Goal: Task Accomplishment & Management: Use online tool/utility

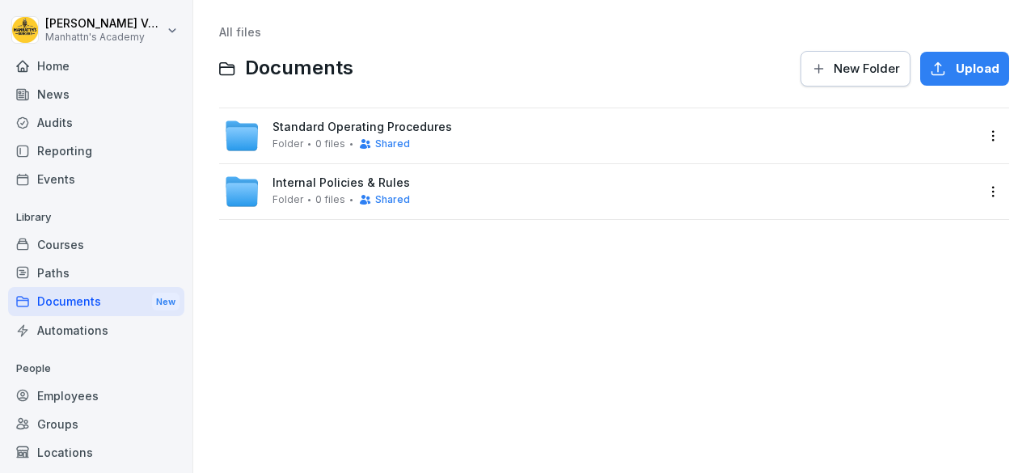
click at [288, 192] on div "Internal Policies & Rules Folder 0 files Shared" at bounding box center [340, 191] width 137 height 30
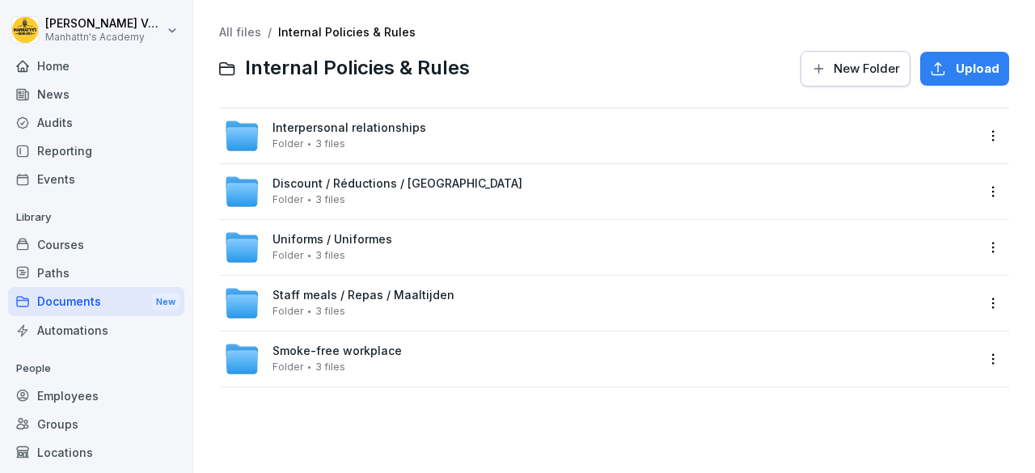
click at [288, 192] on div "Discount / Réductions / Kortingen Folder 3 files" at bounding box center [397, 191] width 250 height 28
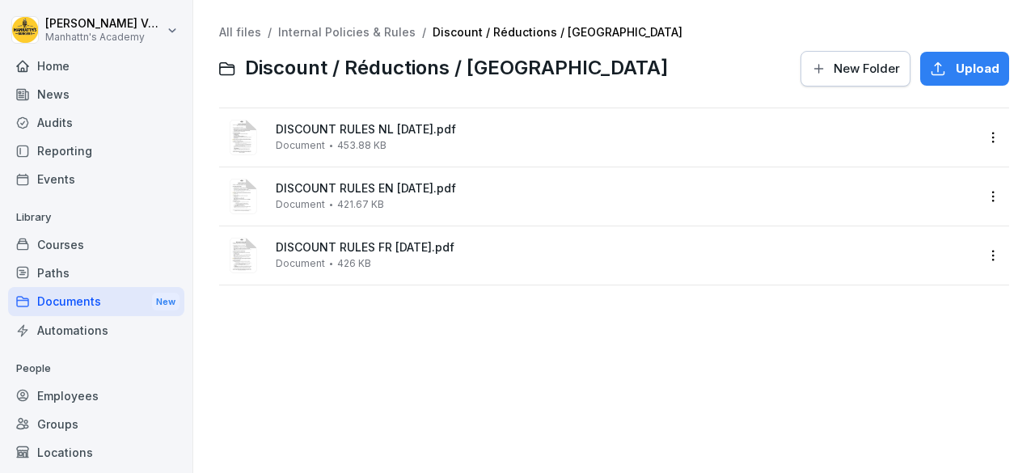
click at [386, 32] on link "Internal Policies & Rules" at bounding box center [346, 32] width 137 height 14
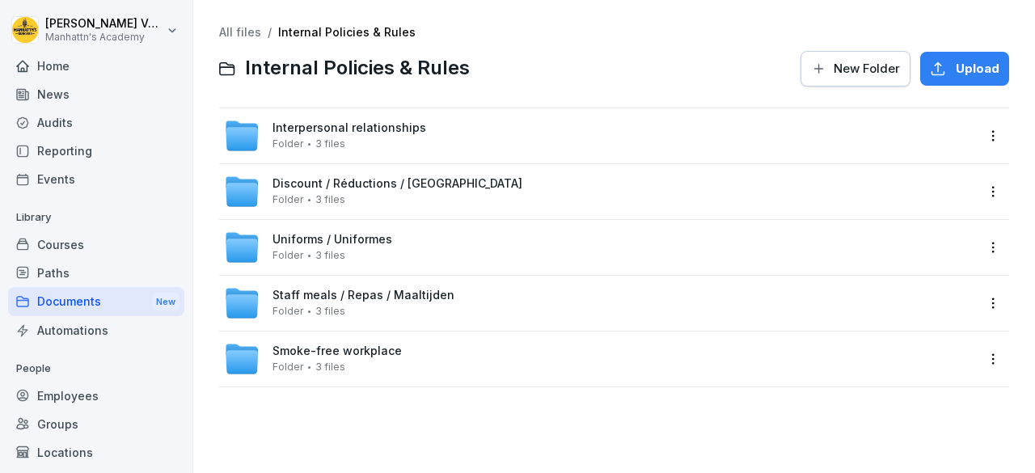
click at [321, 129] on span "Interpersonal relationships" at bounding box center [349, 128] width 154 height 14
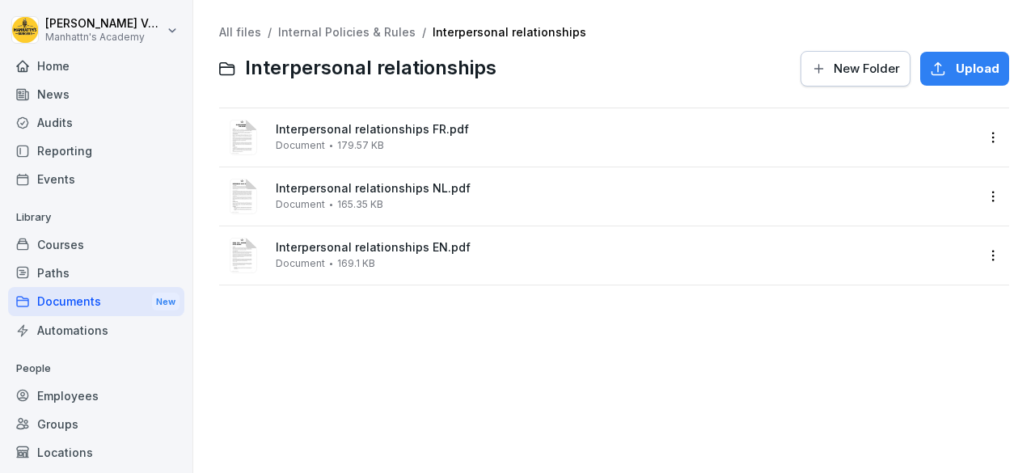
click at [405, 251] on span "Interpersonal relationships EN.pdf" at bounding box center [625, 248] width 699 height 14
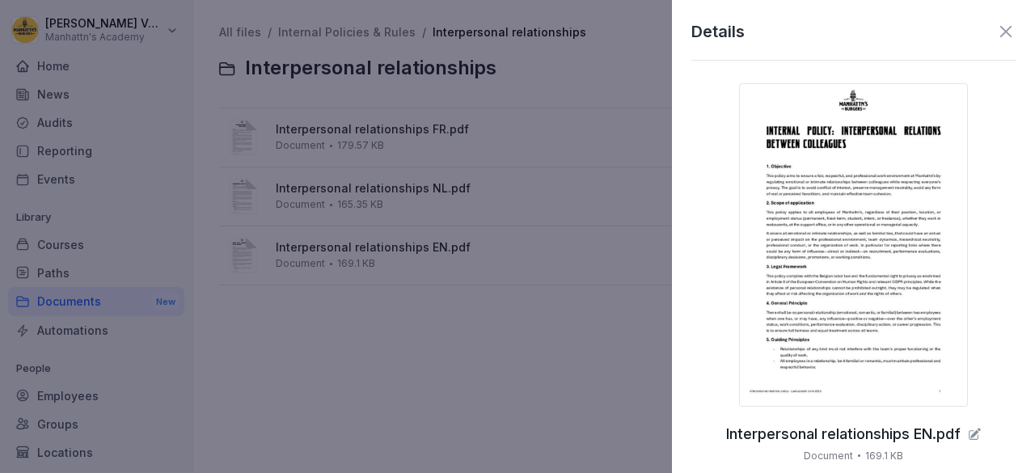
click at [873, 260] on img at bounding box center [853, 244] width 229 height 323
click at [999, 36] on icon at bounding box center [1005, 31] width 19 height 19
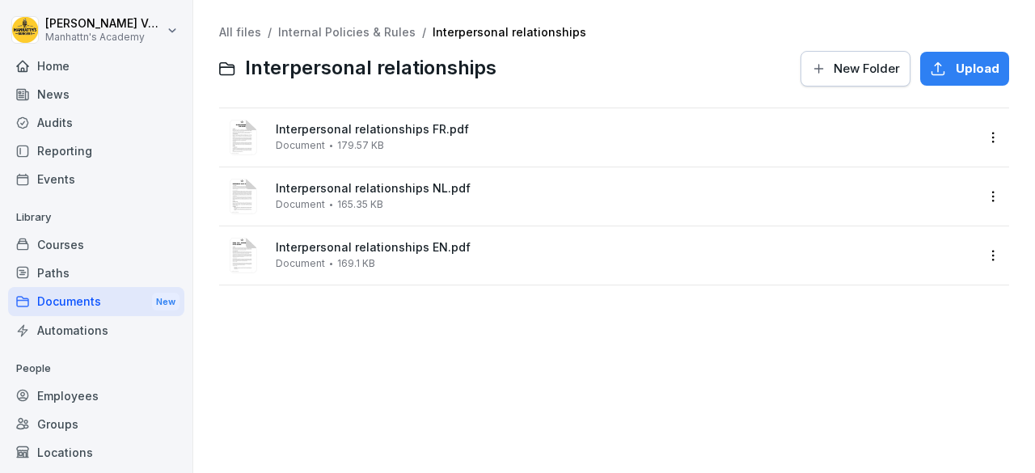
click at [311, 31] on link "Internal Policies & Rules" at bounding box center [346, 32] width 137 height 14
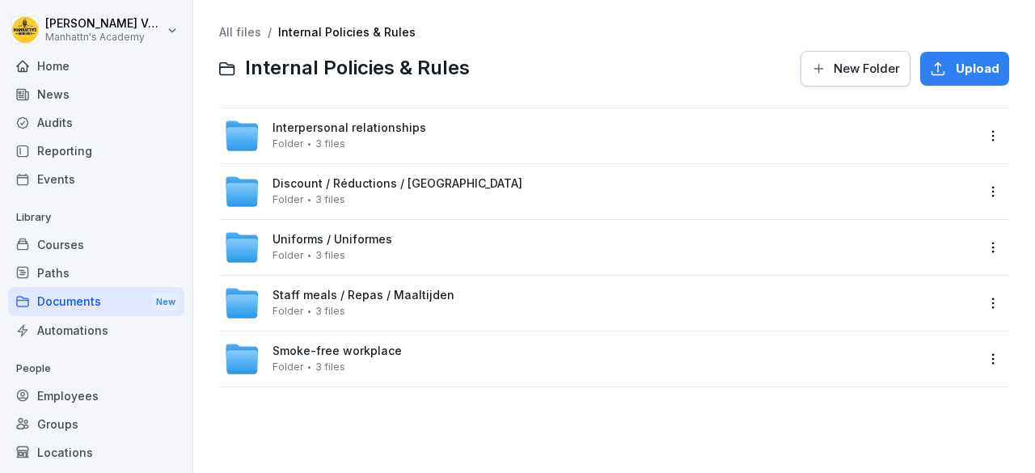
click at [248, 32] on link "All files" at bounding box center [240, 32] width 42 height 14
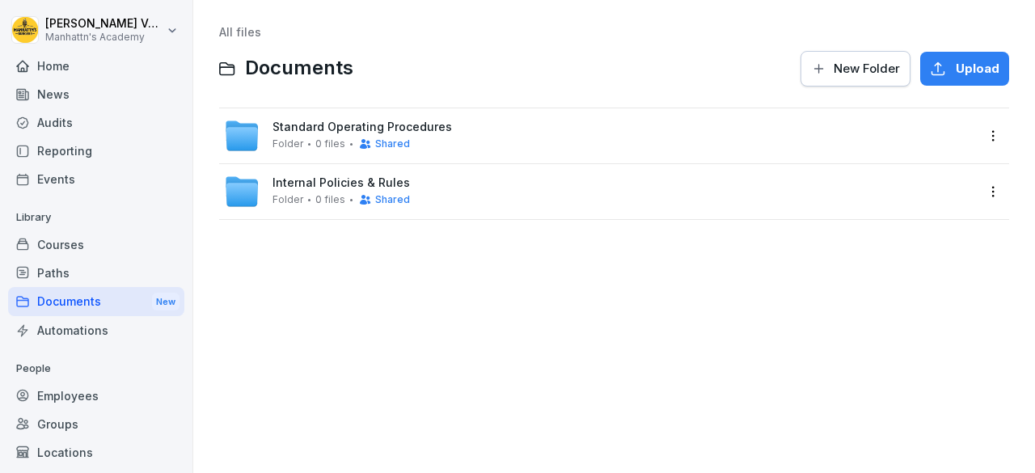
click at [377, 120] on span "Standard Operating Procedures" at bounding box center [361, 127] width 179 height 14
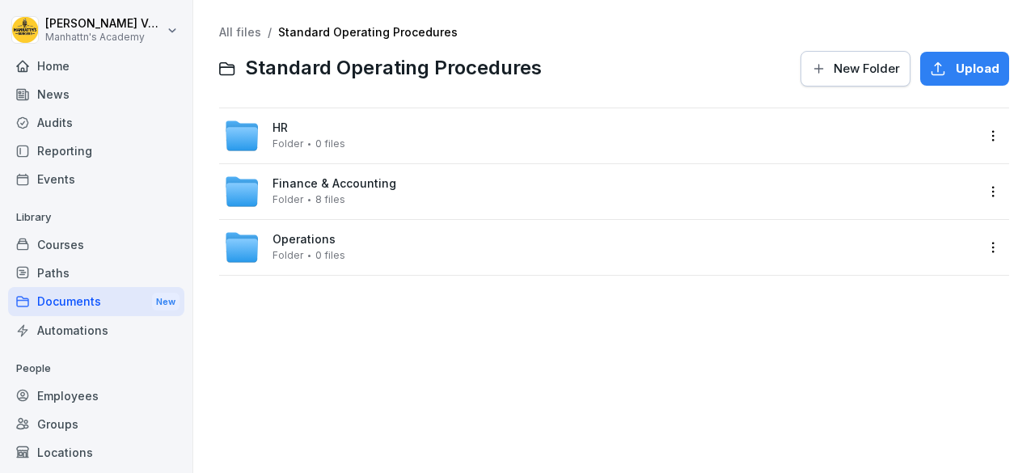
click at [323, 235] on span "Operations" at bounding box center [303, 240] width 63 height 14
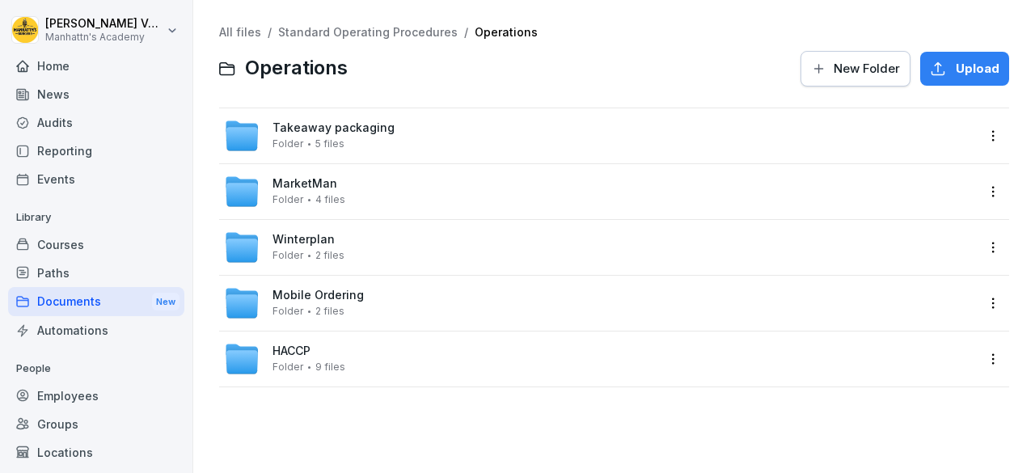
click at [360, 38] on link "Standard Operating Procedures" at bounding box center [367, 32] width 179 height 14
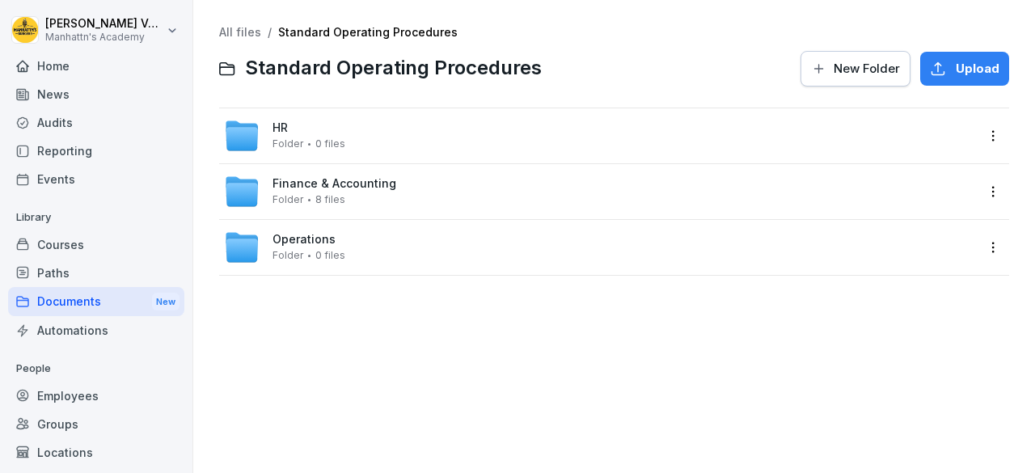
click at [327, 194] on span "8 files" at bounding box center [330, 199] width 30 height 11
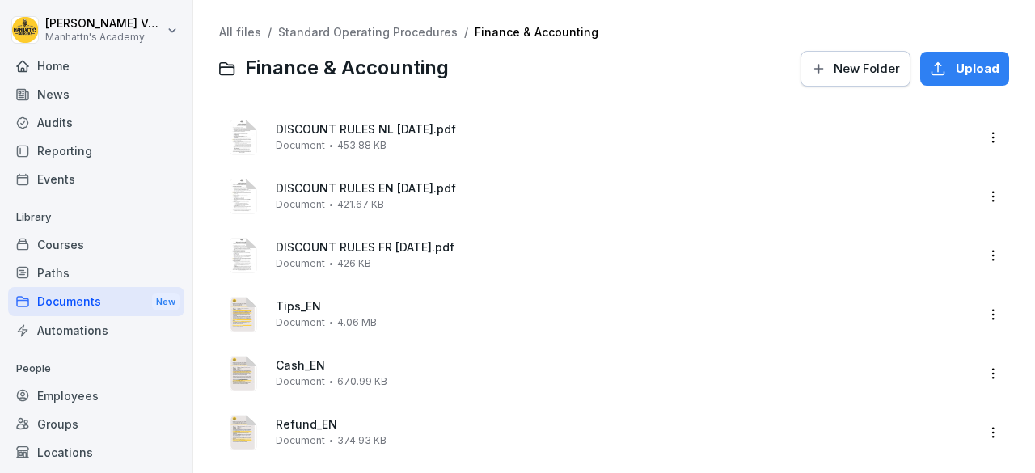
click at [308, 39] on link "Standard Operating Procedures" at bounding box center [367, 32] width 179 height 14
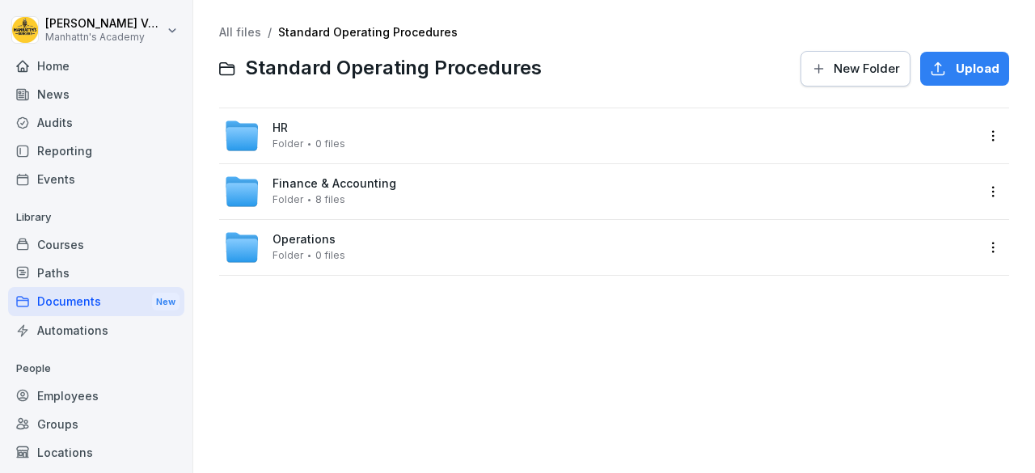
click at [289, 125] on div "HR Folder 0 files" at bounding box center [308, 135] width 73 height 28
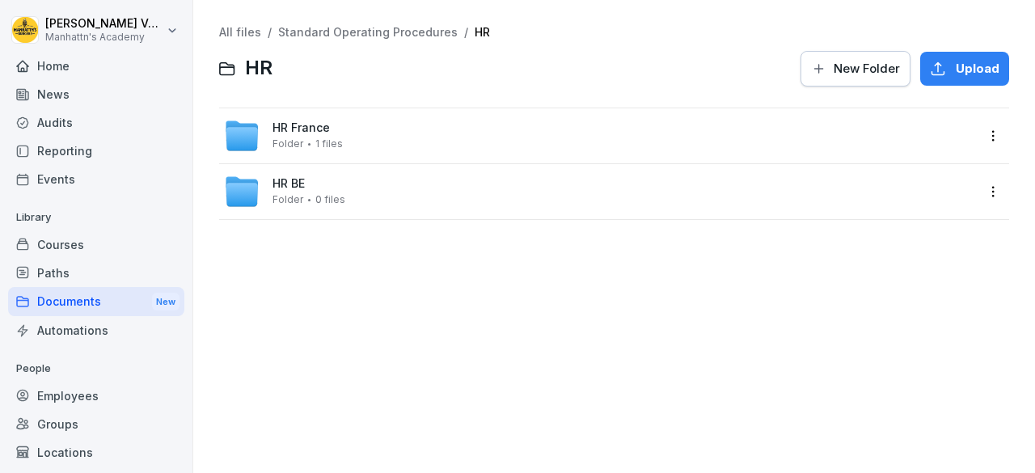
click at [298, 187] on span "HR BE" at bounding box center [288, 184] width 32 height 14
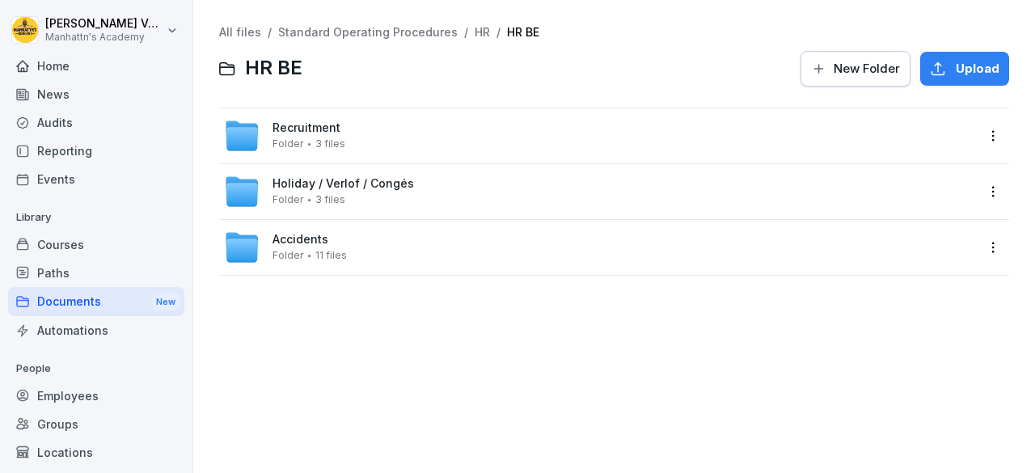
click at [297, 132] on span "Recruitment" at bounding box center [306, 128] width 68 height 14
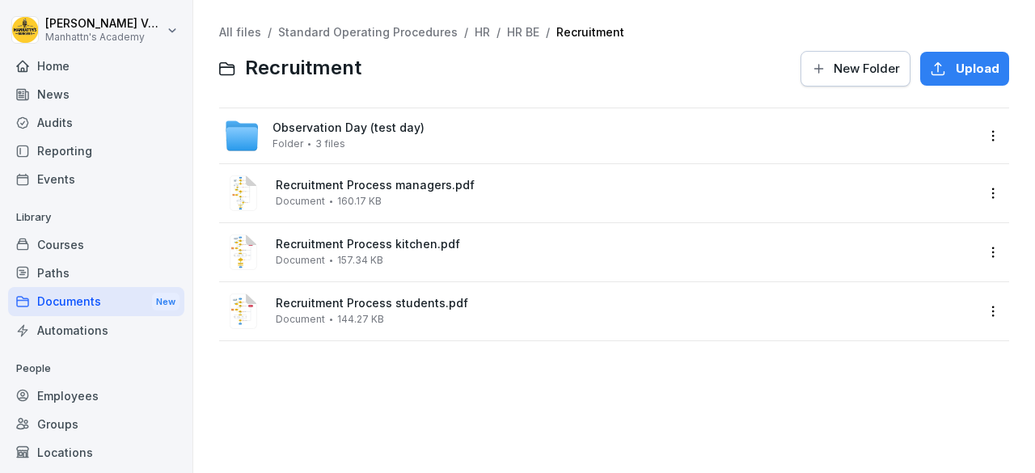
drag, startPoint x: 60, startPoint y: 415, endPoint x: 57, endPoint y: 404, distance: 11.8
click at [57, 404] on div "People Employees Groups Locations" at bounding box center [96, 411] width 176 height 111
click at [57, 404] on div "Employees" at bounding box center [96, 395] width 176 height 28
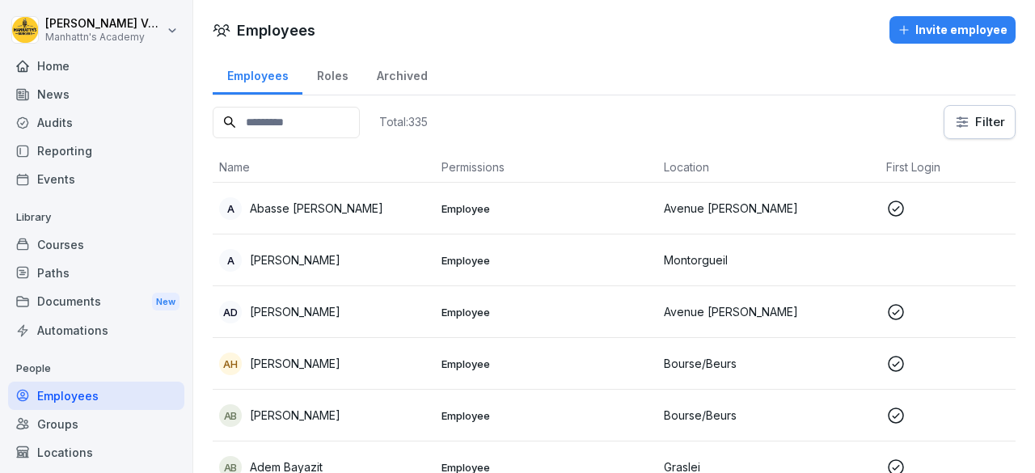
click at [323, 116] on input at bounding box center [286, 123] width 147 height 32
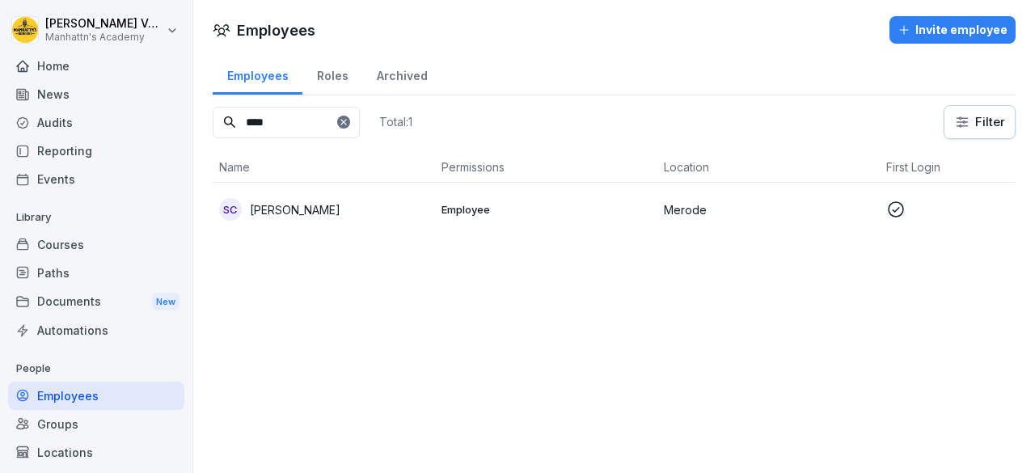
type input "****"
click at [388, 209] on div "SC Samira Chakkafe" at bounding box center [323, 209] width 209 height 23
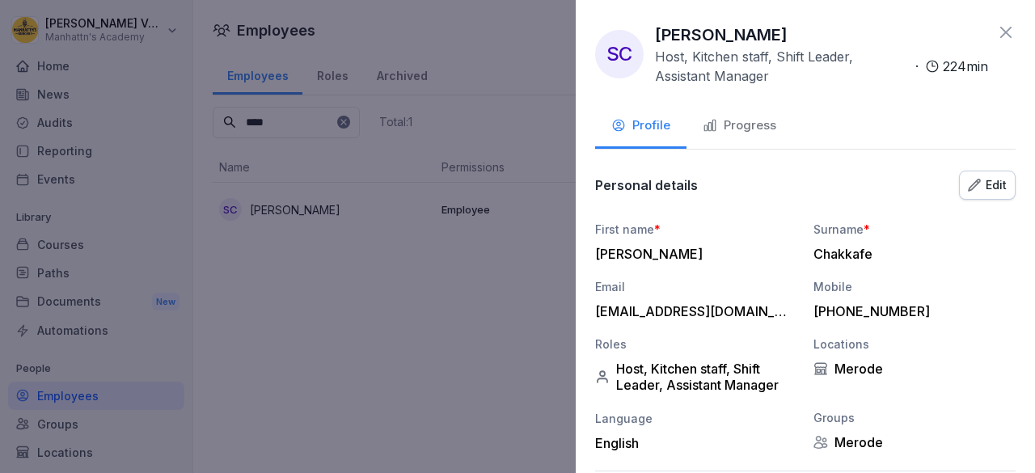
click at [364, 303] on div at bounding box center [517, 236] width 1035 height 473
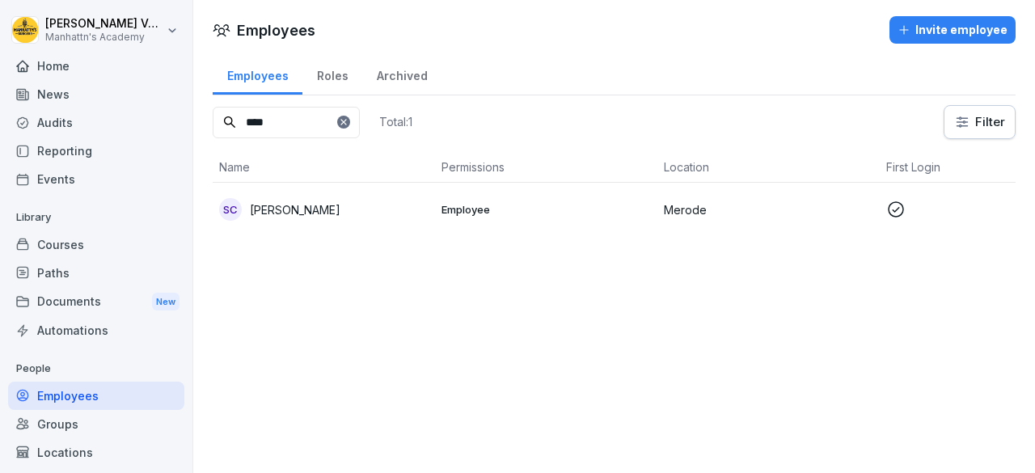
click at [381, 213] on div "SC Samira Chakkafe" at bounding box center [323, 209] width 209 height 23
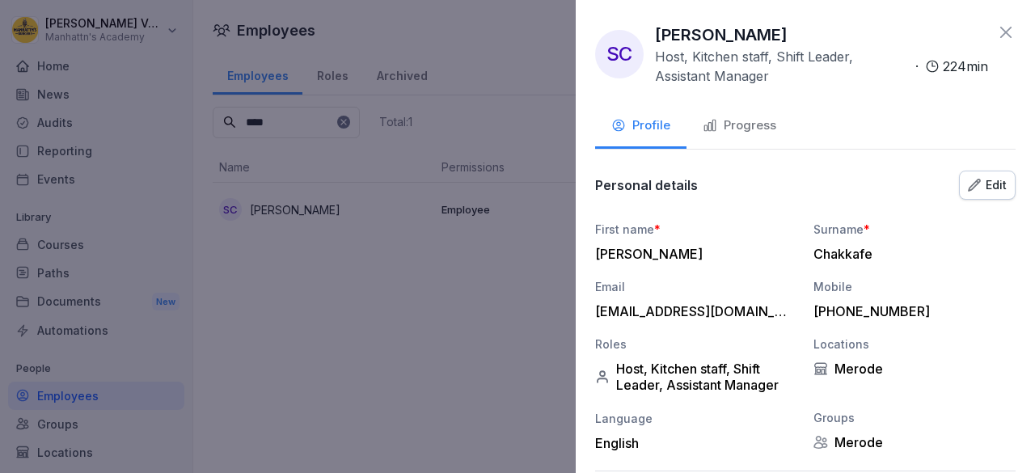
click at [997, 25] on icon at bounding box center [1005, 32] width 19 height 19
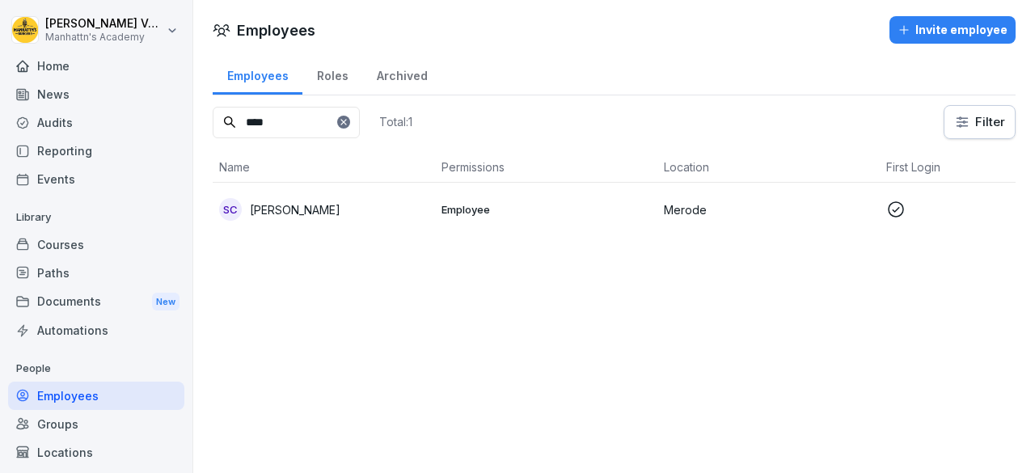
click at [65, 243] on div "Courses" at bounding box center [96, 244] width 176 height 28
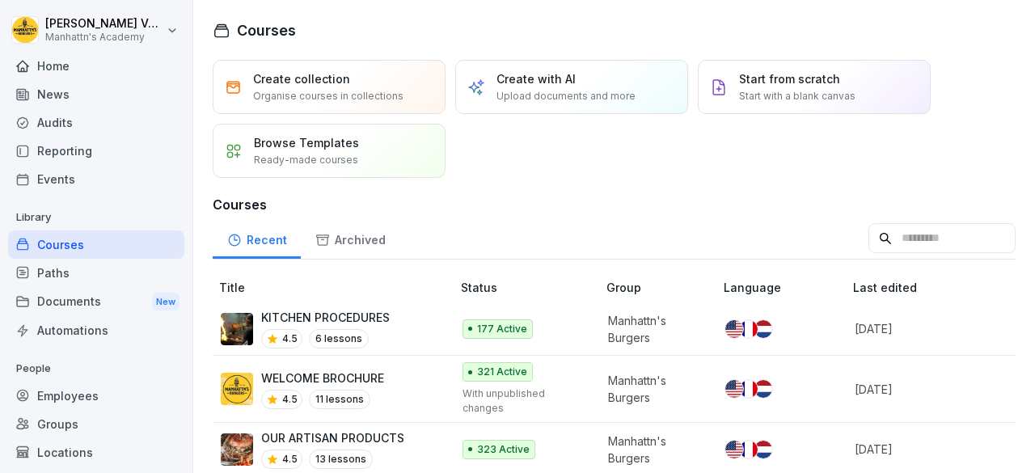
click at [572, 321] on div "177 Active" at bounding box center [521, 328] width 118 height 19
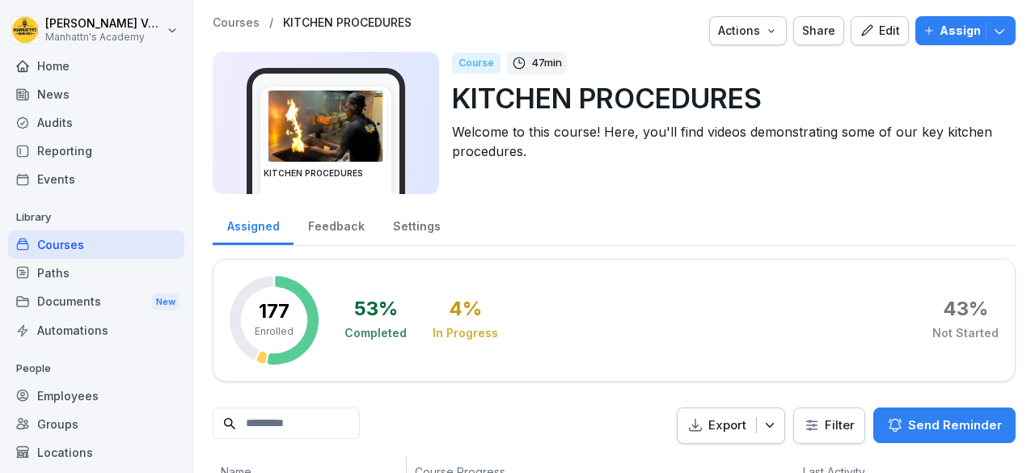
click at [925, 25] on icon "button" at bounding box center [928, 30] width 11 height 11
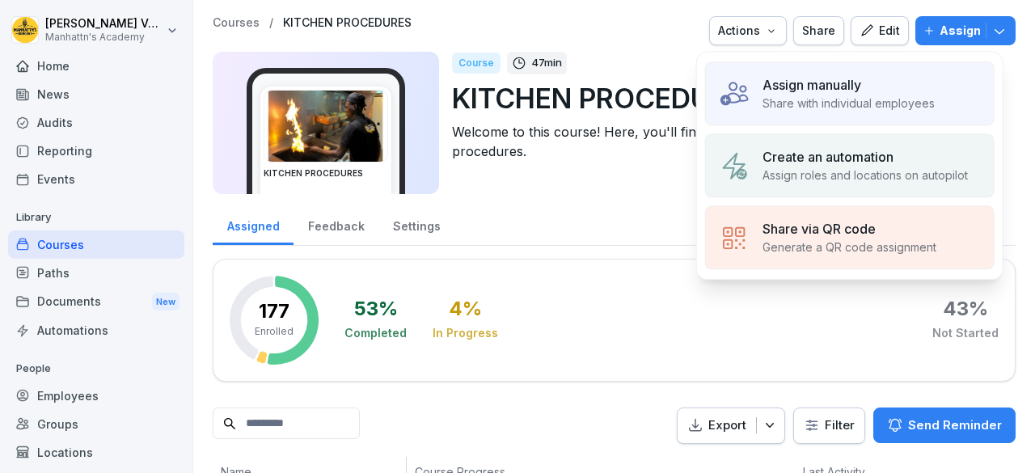
click at [892, 82] on div "Assign manually" at bounding box center [848, 84] width 172 height 19
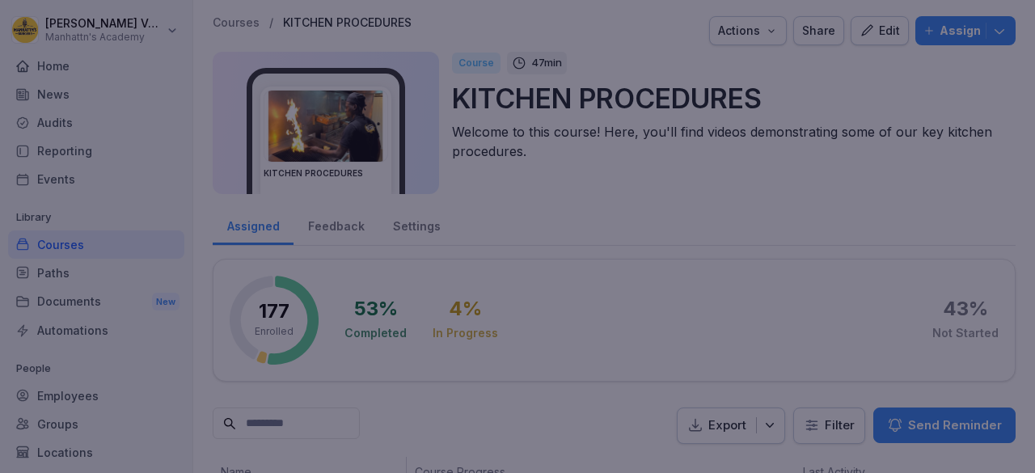
click at [882, 106] on div at bounding box center [517, 236] width 1035 height 473
